Goal: Task Accomplishment & Management: Manage account settings

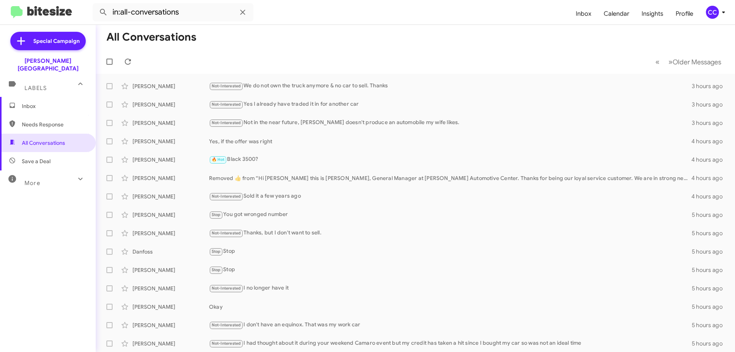
click at [34, 102] on span "Inbox" at bounding box center [54, 106] width 65 height 8
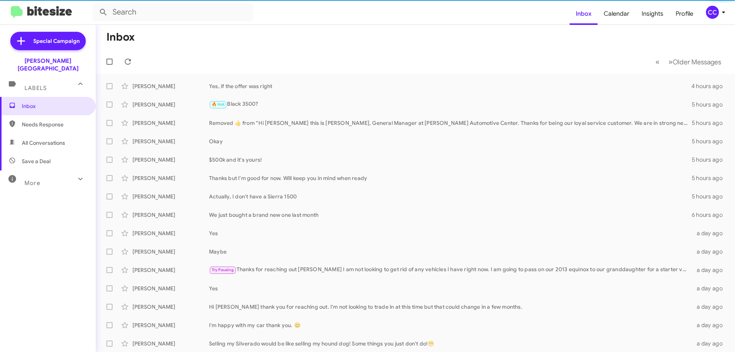
click at [37, 121] on span "Needs Response" at bounding box center [54, 125] width 65 height 8
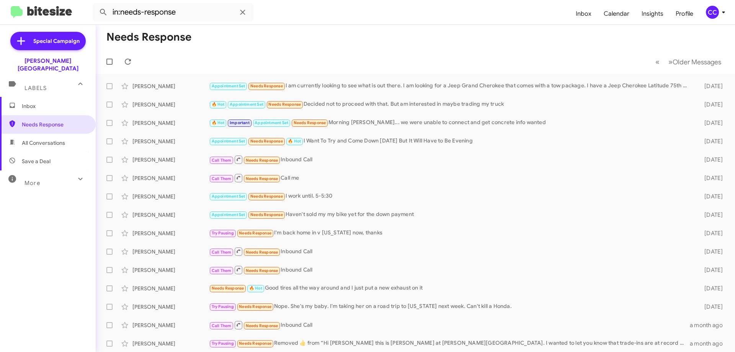
click at [46, 139] on span "All Conversations" at bounding box center [43, 143] width 43 height 8
type input "in:all-conversations"
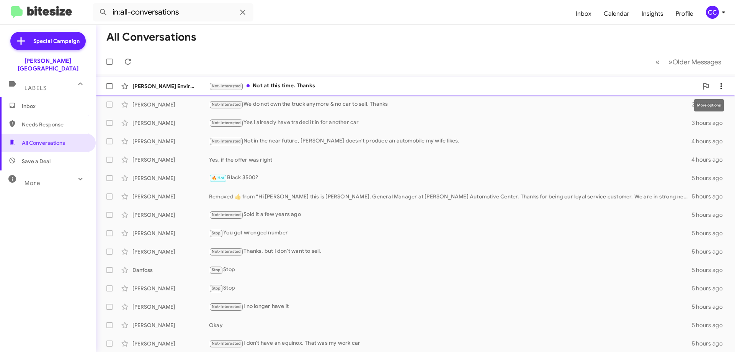
click at [721, 87] on icon at bounding box center [722, 86] width 2 height 6
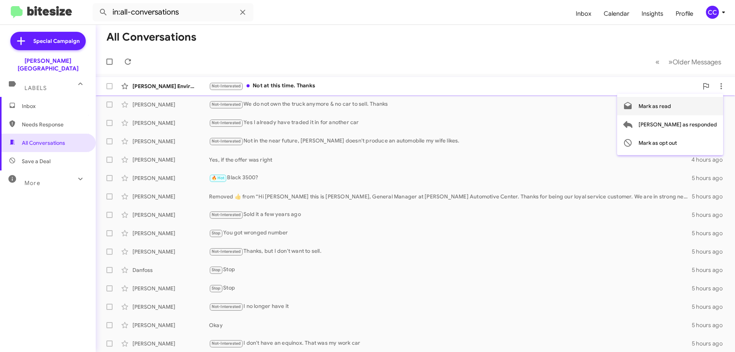
click at [671, 108] on span "Mark as read" at bounding box center [655, 106] width 33 height 18
